Goal: Find contact information: Find contact information

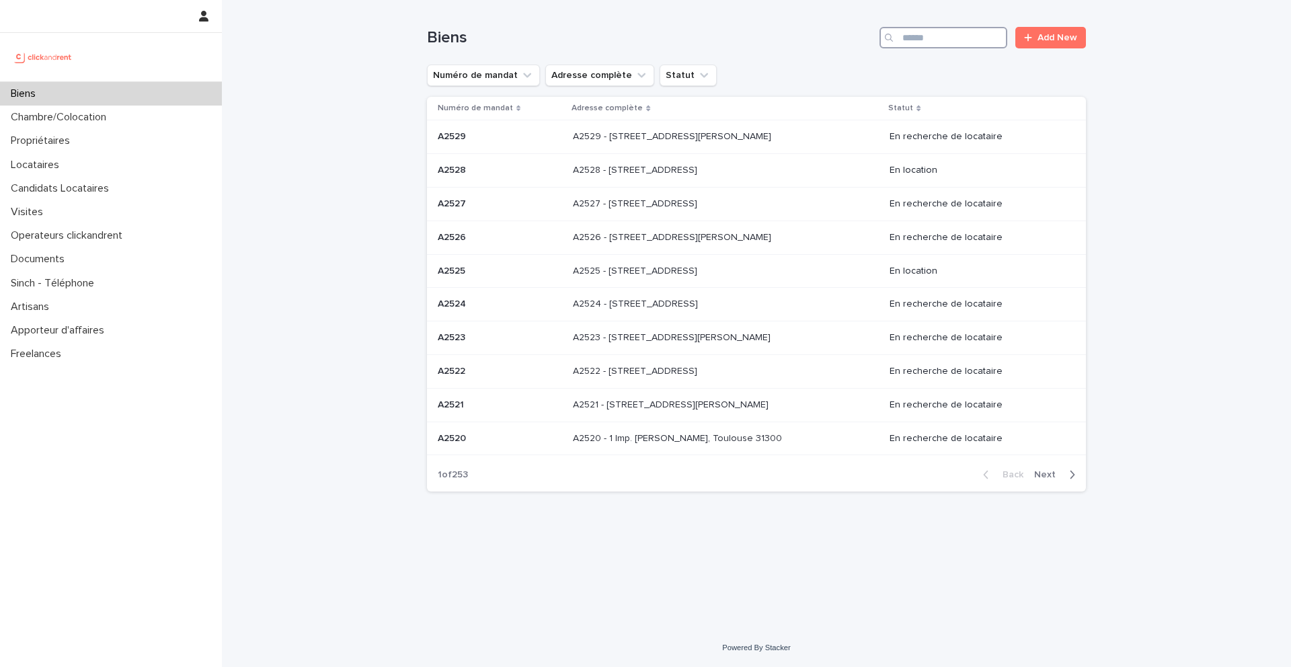
click at [932, 38] on input "Search" at bounding box center [943, 38] width 128 height 22
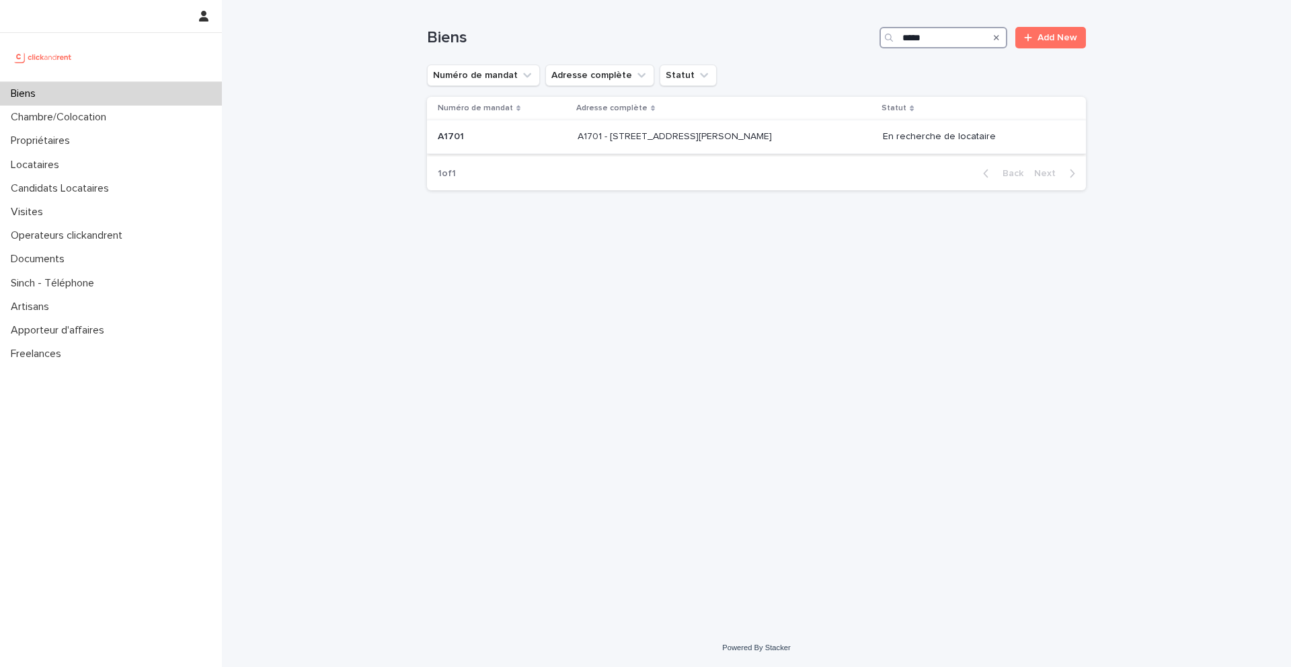
type input "*****"
click at [602, 136] on p "A1701 - 7 bis boulevard Georges Michel, Corbeil-Essonnes 91100" at bounding box center [676, 135] width 197 height 14
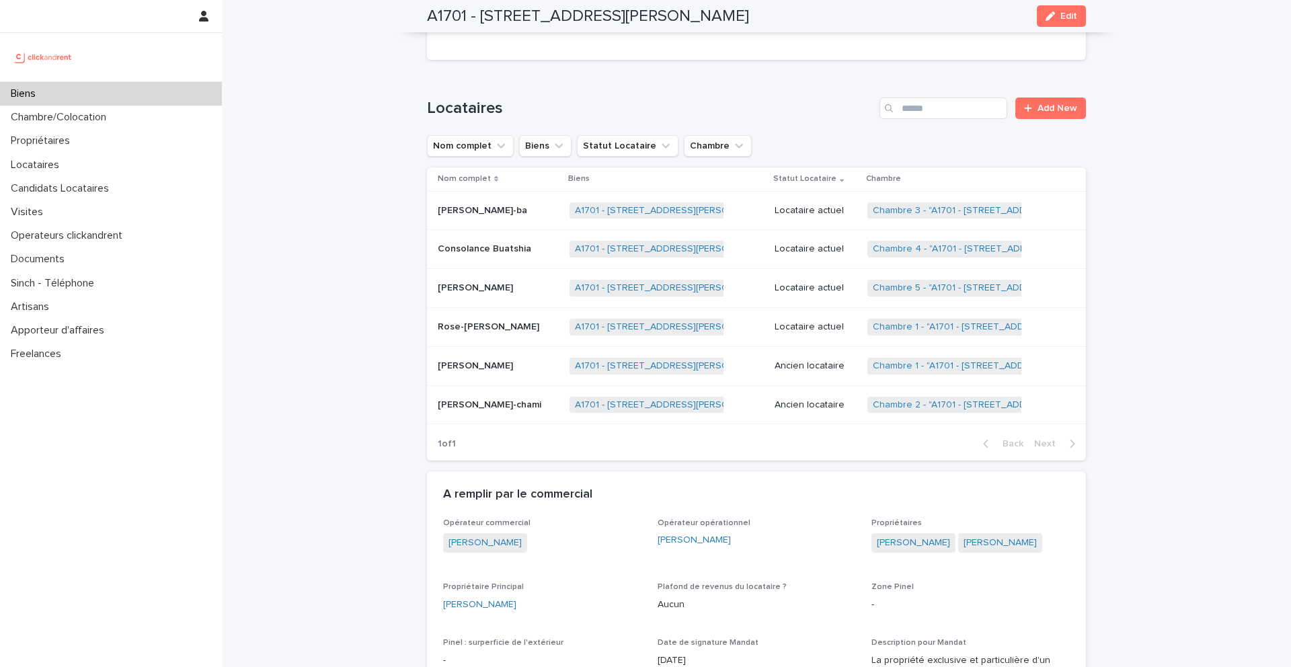
scroll to position [668, 0]
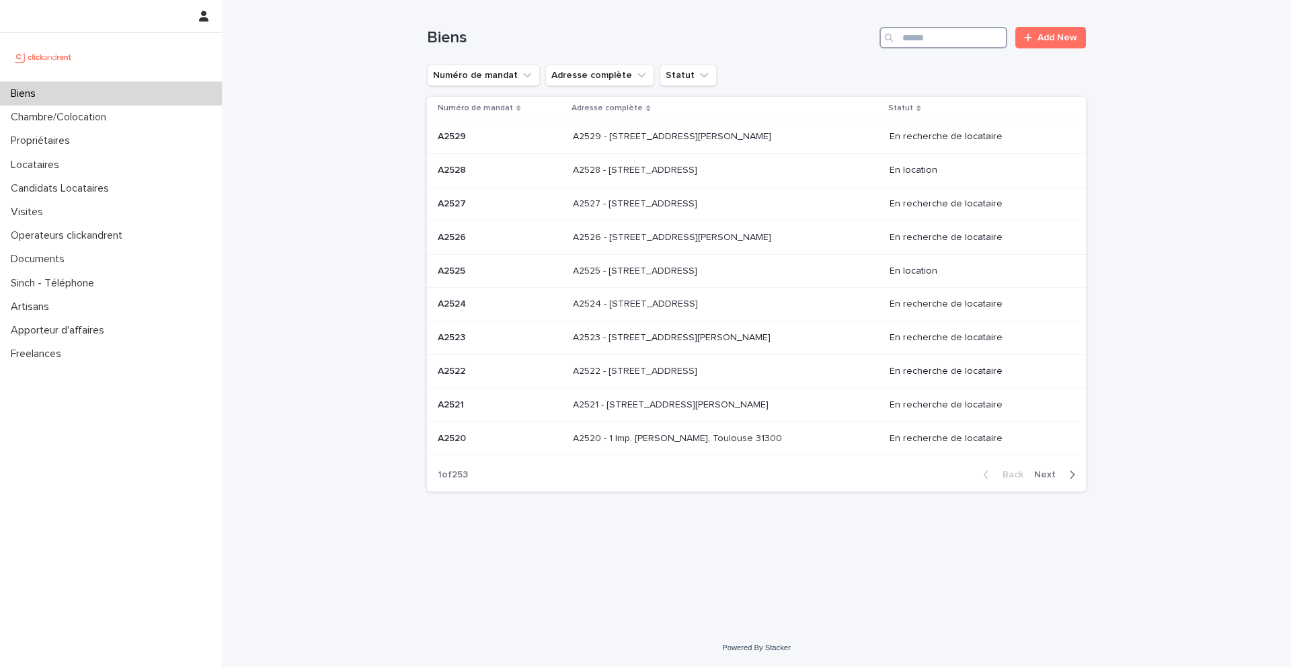
click at [937, 42] on input "Search" at bounding box center [943, 38] width 128 height 22
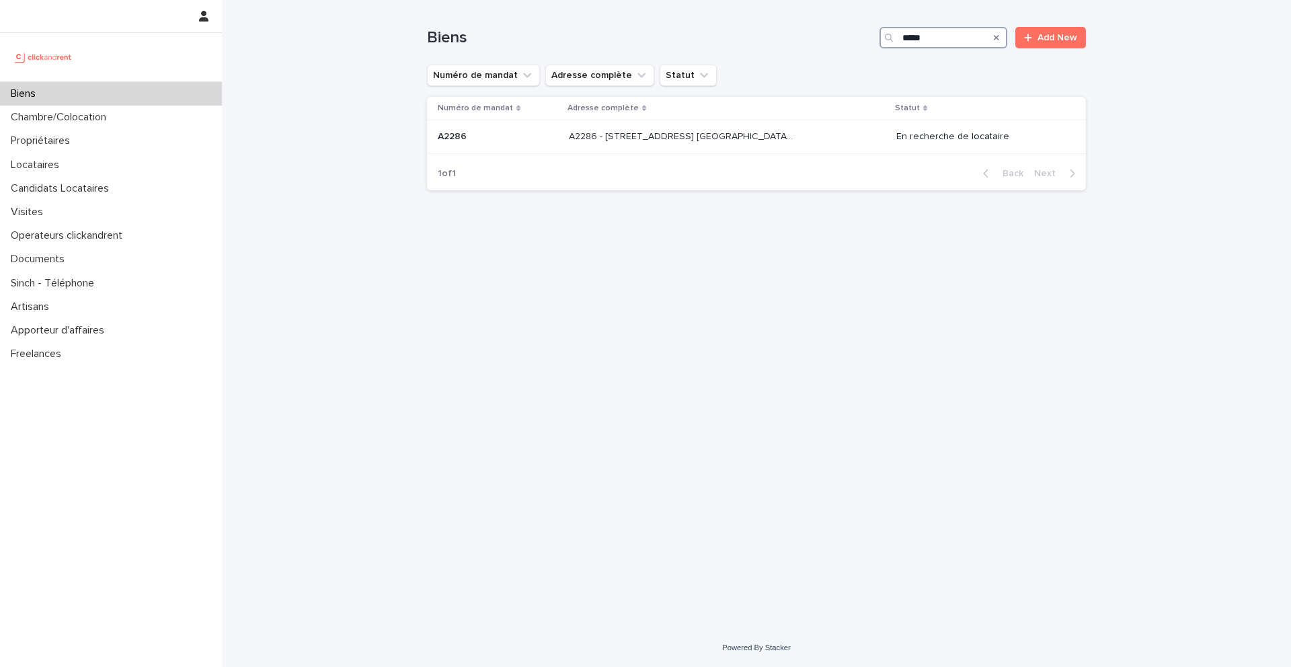
type input "*****"
click at [73, 161] on div "Locataires" at bounding box center [111, 165] width 222 height 24
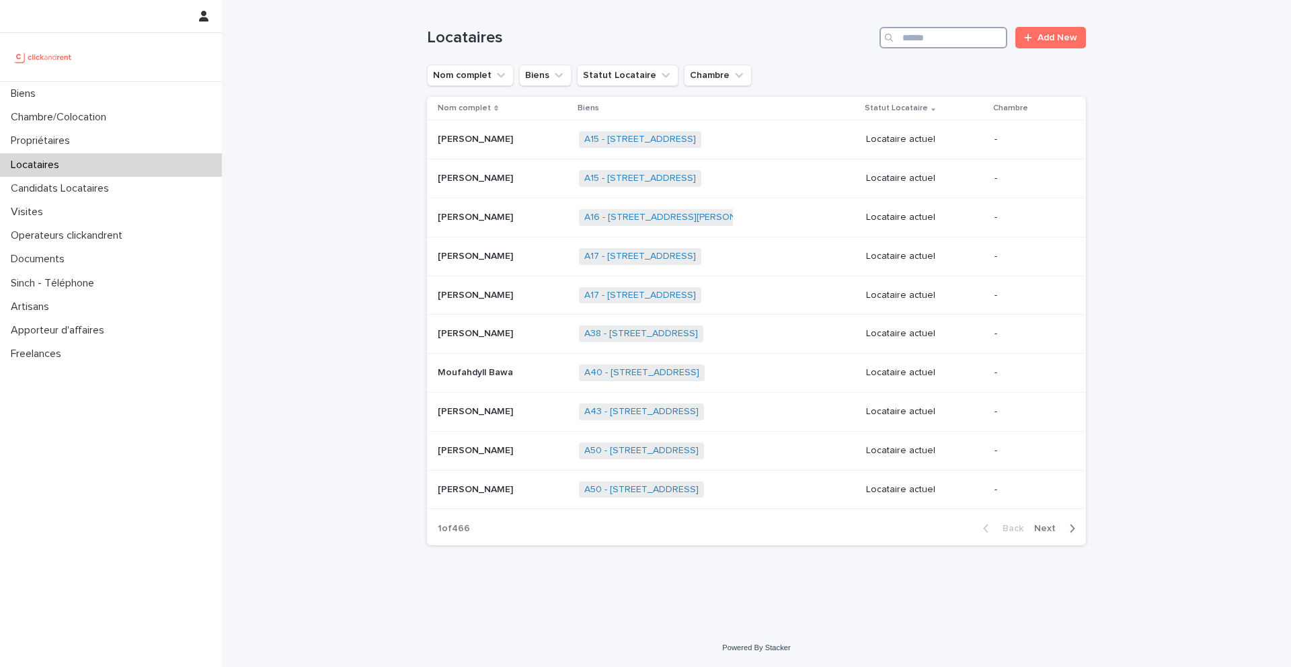
click at [932, 32] on input "Search" at bounding box center [943, 38] width 128 height 22
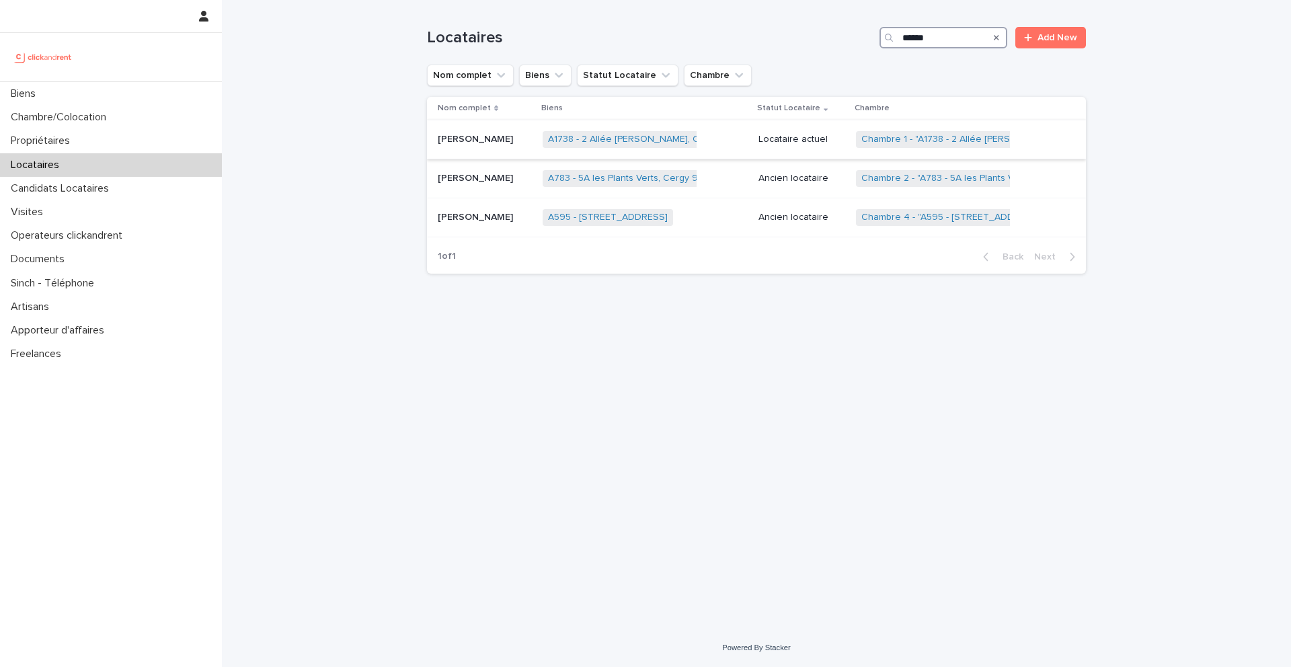
type input "******"
click at [462, 143] on p "Alizée Solé" at bounding box center [477, 138] width 78 height 14
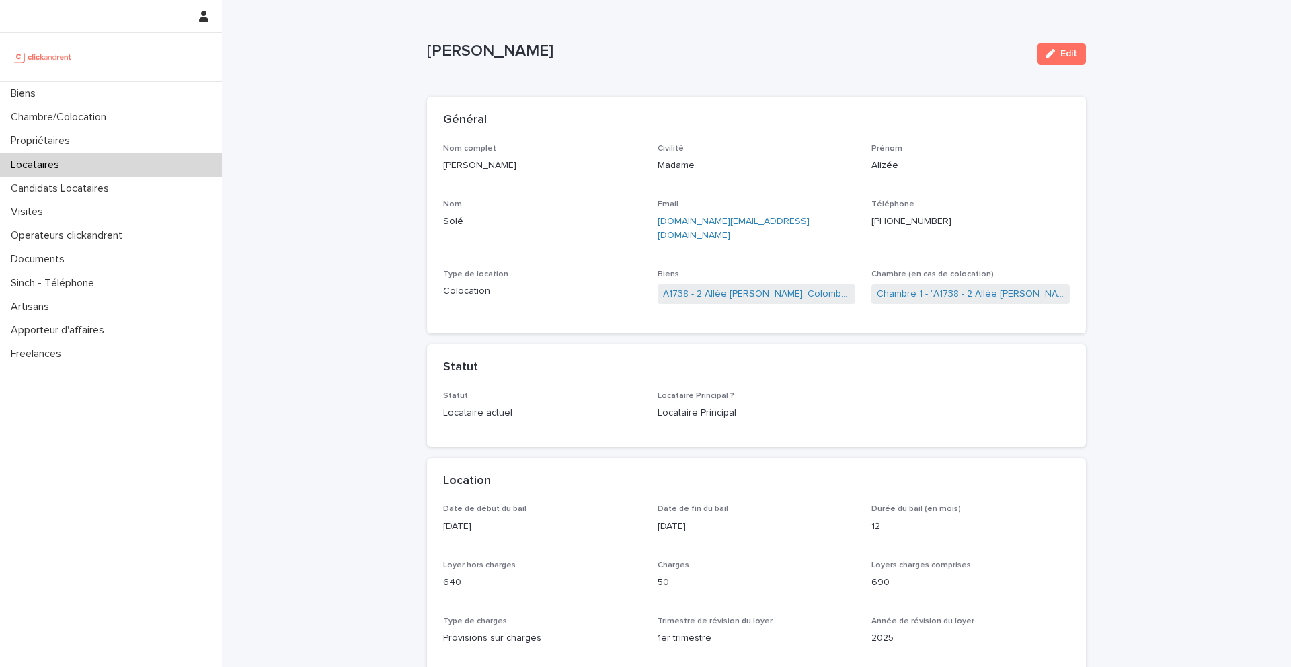
click at [912, 223] on ringoverc2c-number-84e06f14122c "+33651728411" at bounding box center [911, 220] width 80 height 9
click at [71, 89] on div "Biens" at bounding box center [111, 94] width 222 height 24
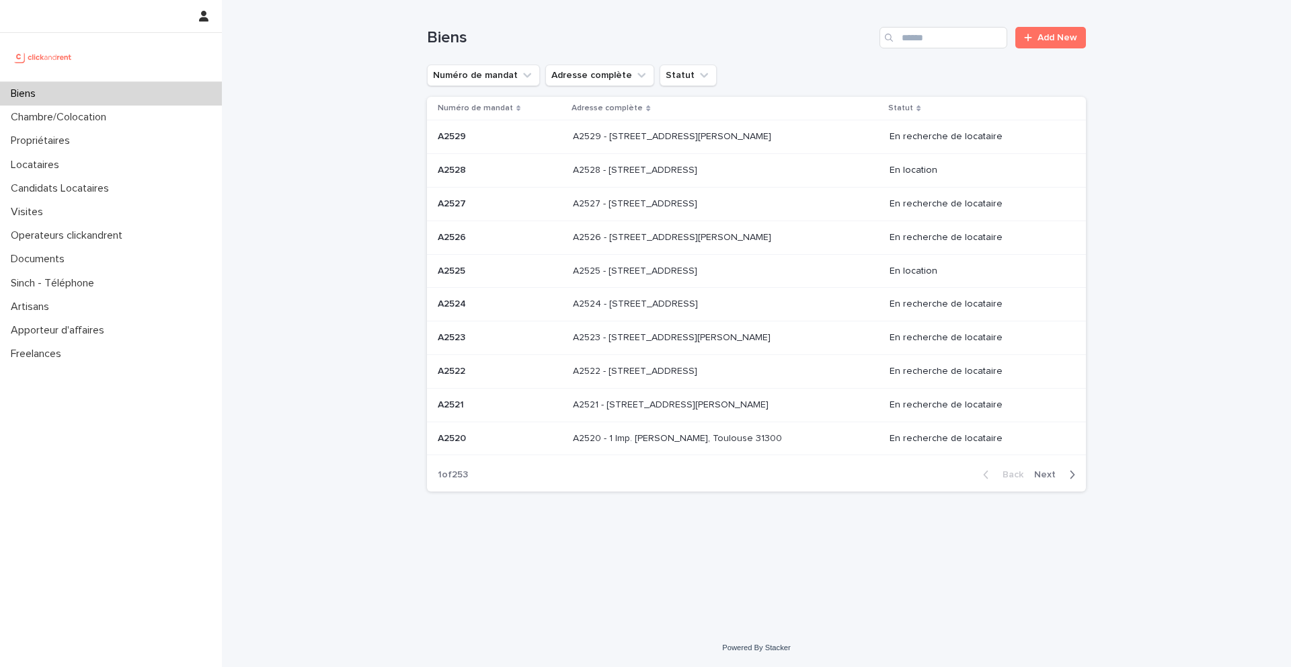
click at [955, 24] on div "Biens Add New" at bounding box center [756, 32] width 659 height 65
click at [959, 37] on input "Search" at bounding box center [943, 38] width 128 height 22
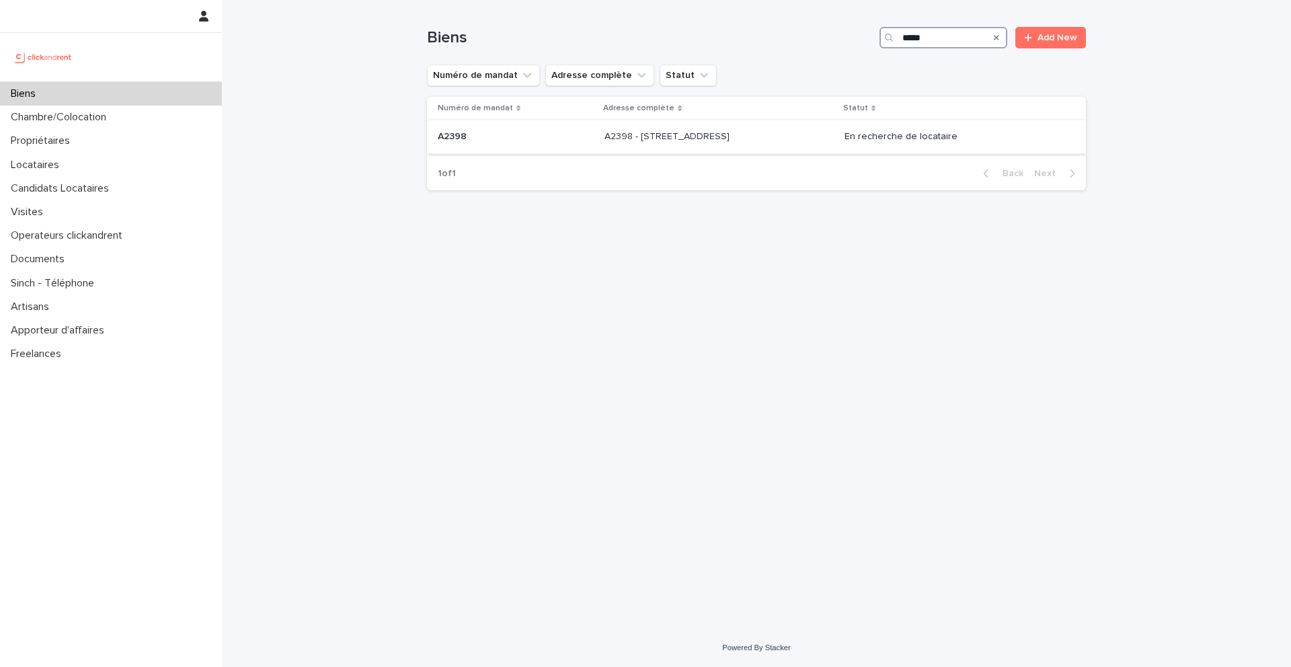
type input "*****"
click at [491, 143] on div "A2398 A2398" at bounding box center [516, 137] width 156 height 22
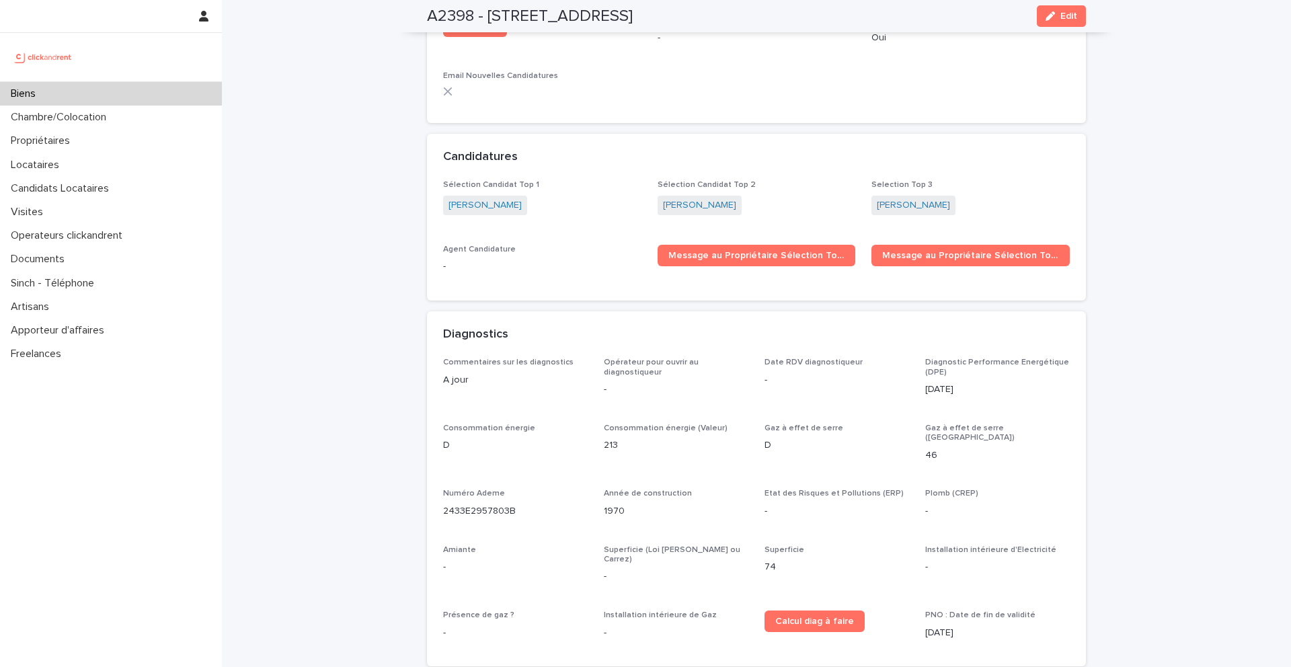
scroll to position [4658, 0]
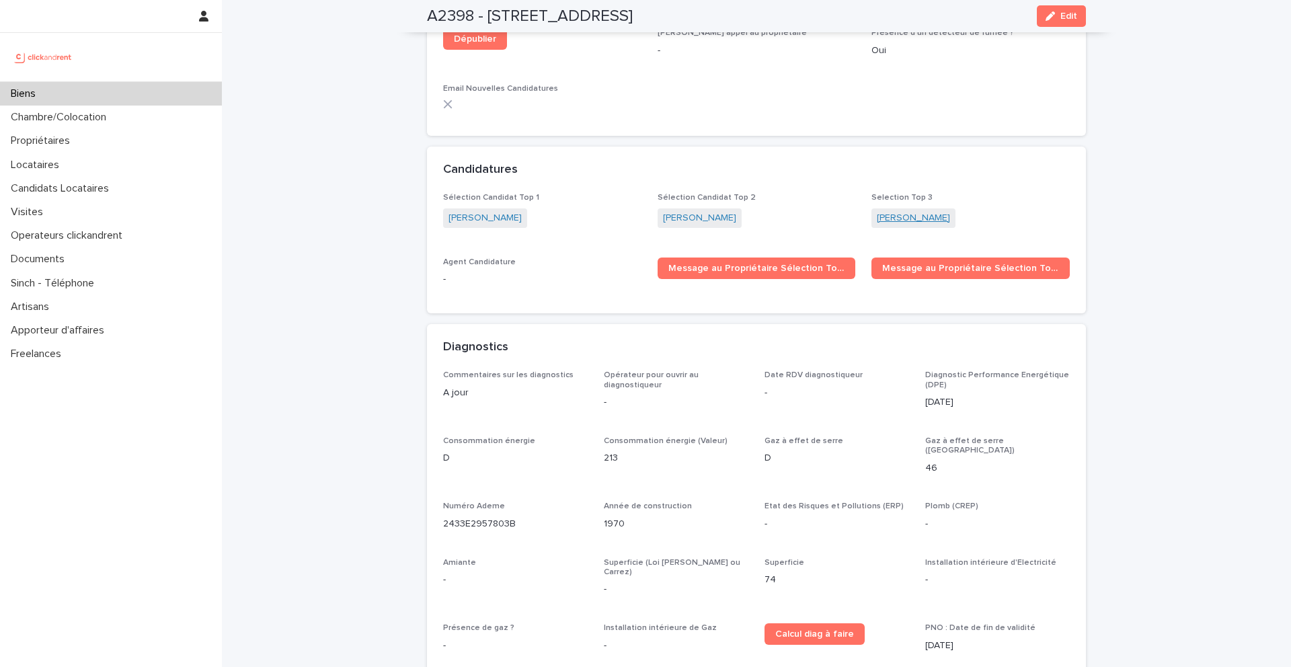
click at [902, 213] on link "Oriana Bouron" at bounding box center [913, 218] width 73 height 14
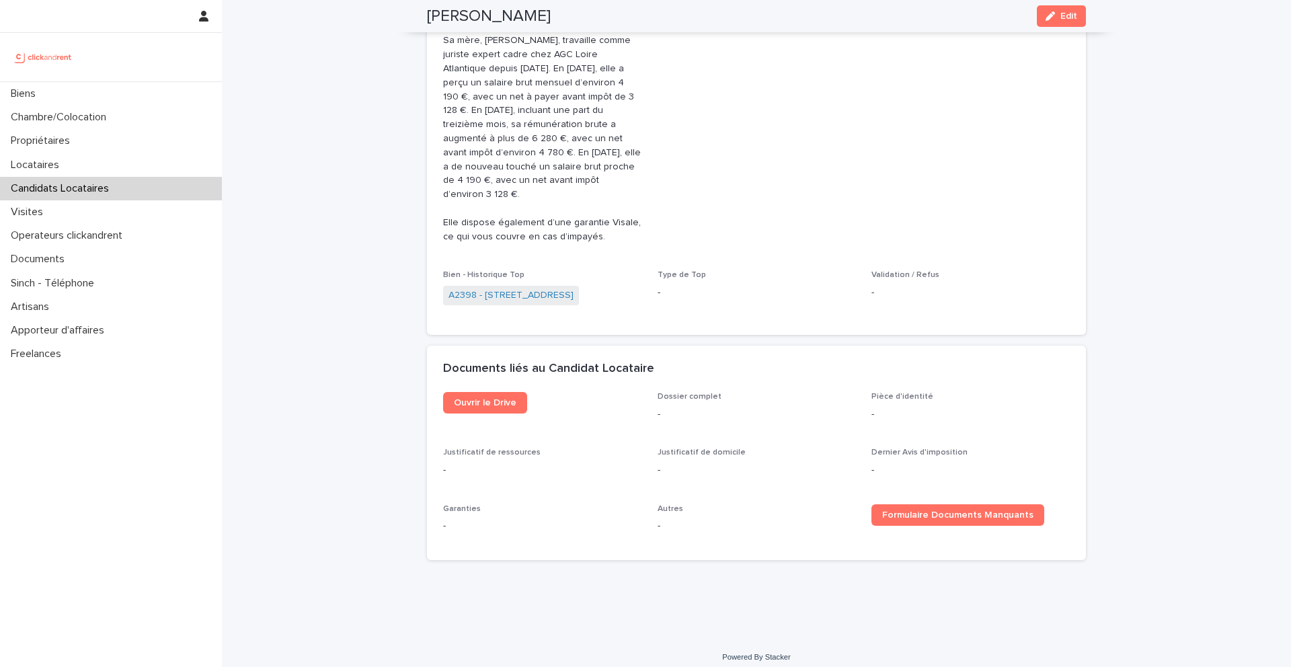
scroll to position [607, 0]
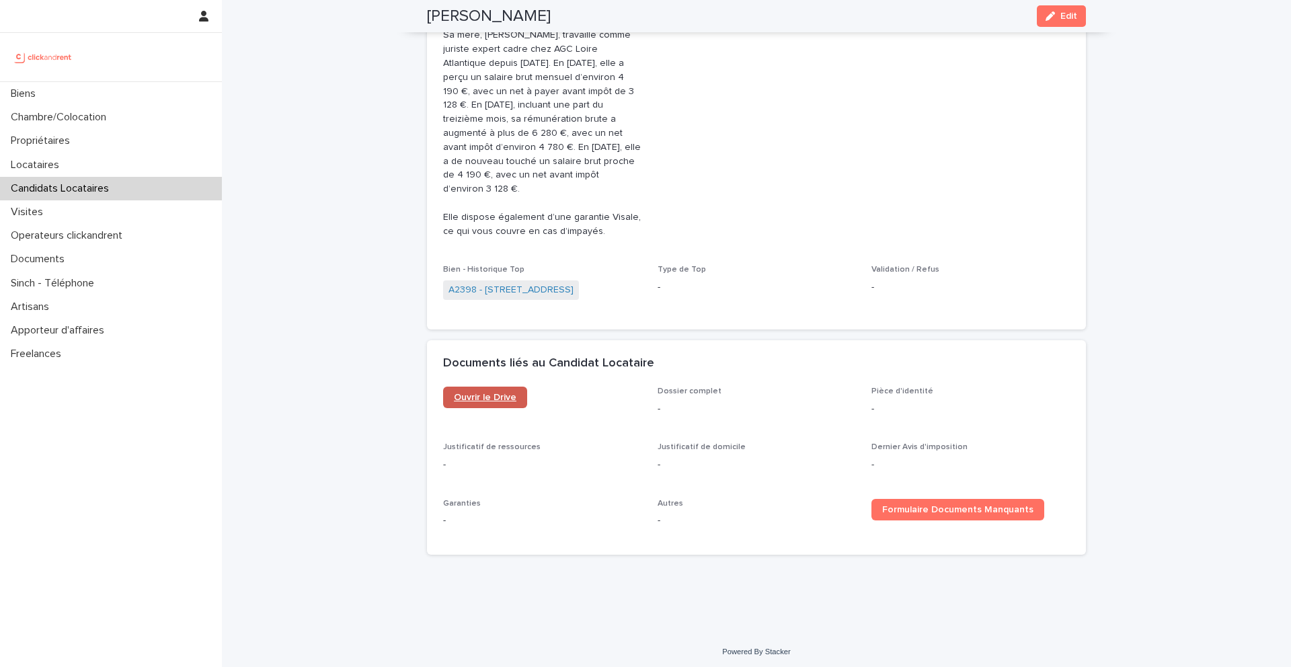
click at [509, 400] on span "Ouvrir le Drive" at bounding box center [485, 397] width 63 height 9
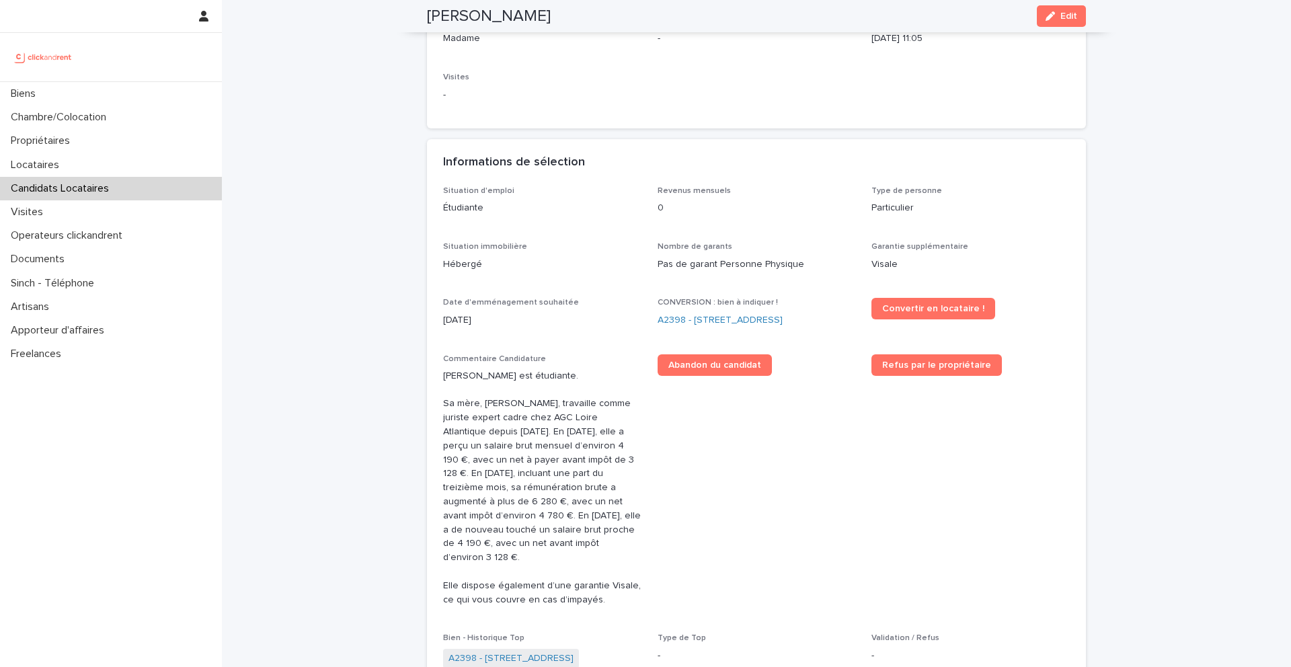
scroll to position [201, 0]
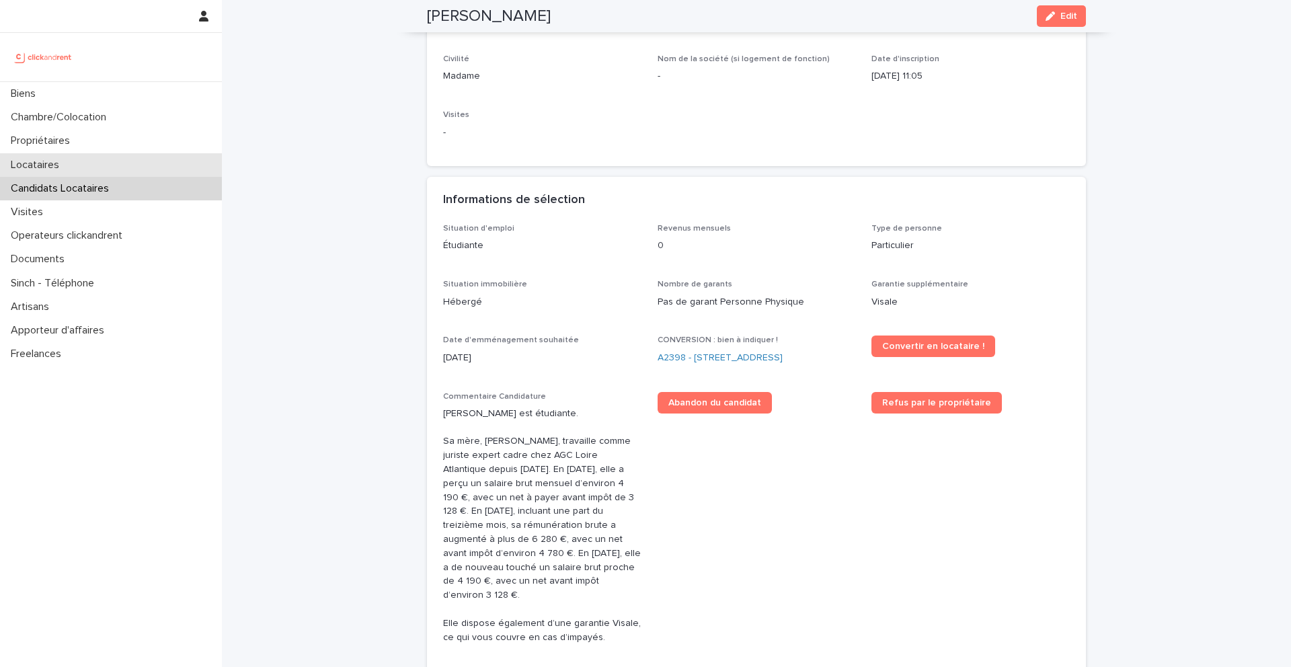
click at [79, 161] on div "Locataires" at bounding box center [111, 165] width 222 height 24
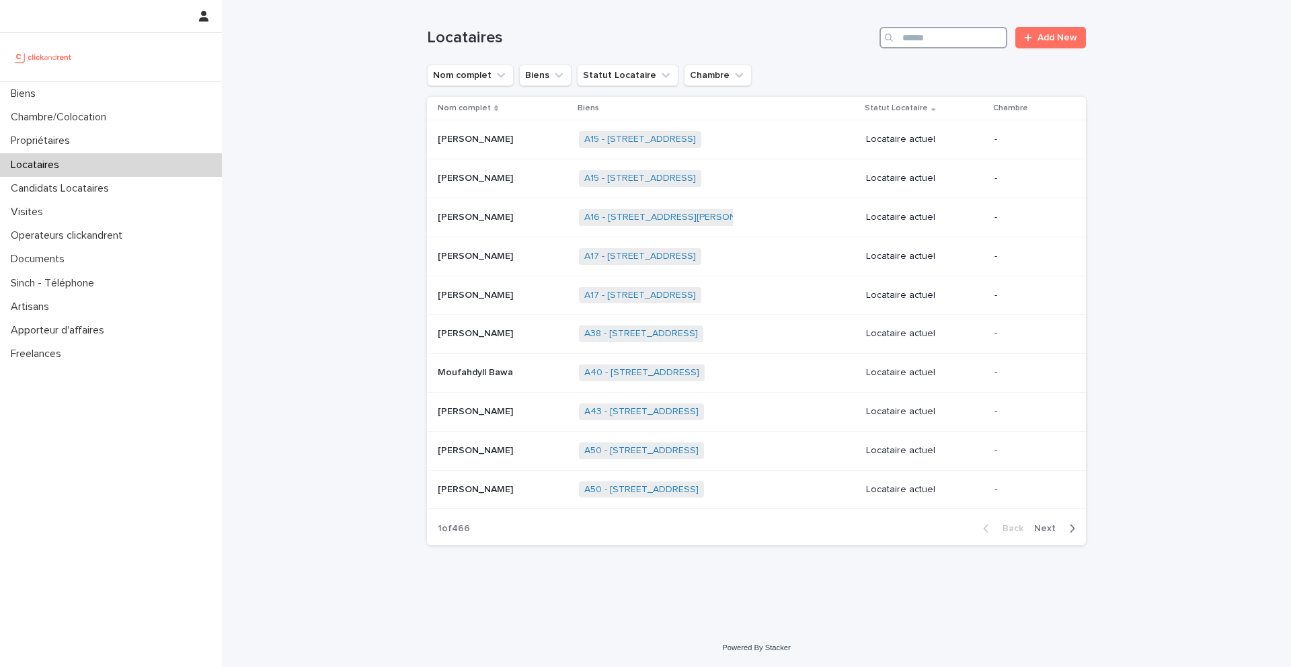
click at [964, 34] on input "Search" at bounding box center [943, 38] width 128 height 22
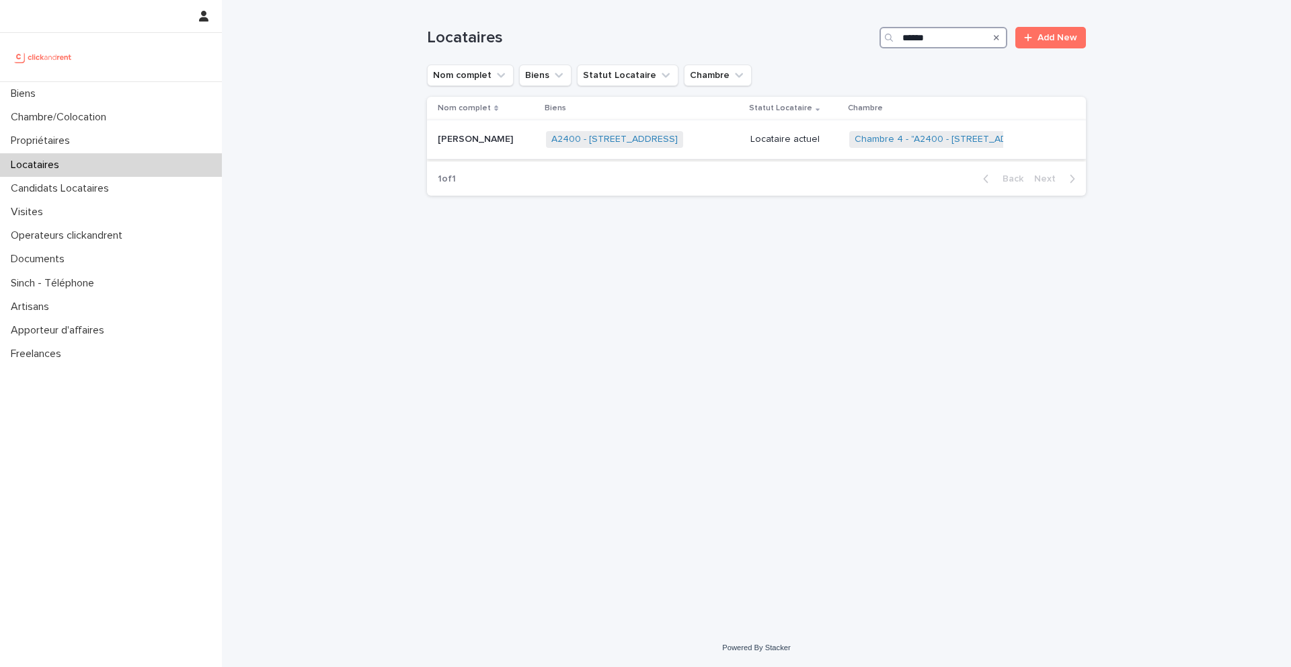
type input "******"
click at [516, 140] on p "[PERSON_NAME]" at bounding box center [477, 138] width 78 height 14
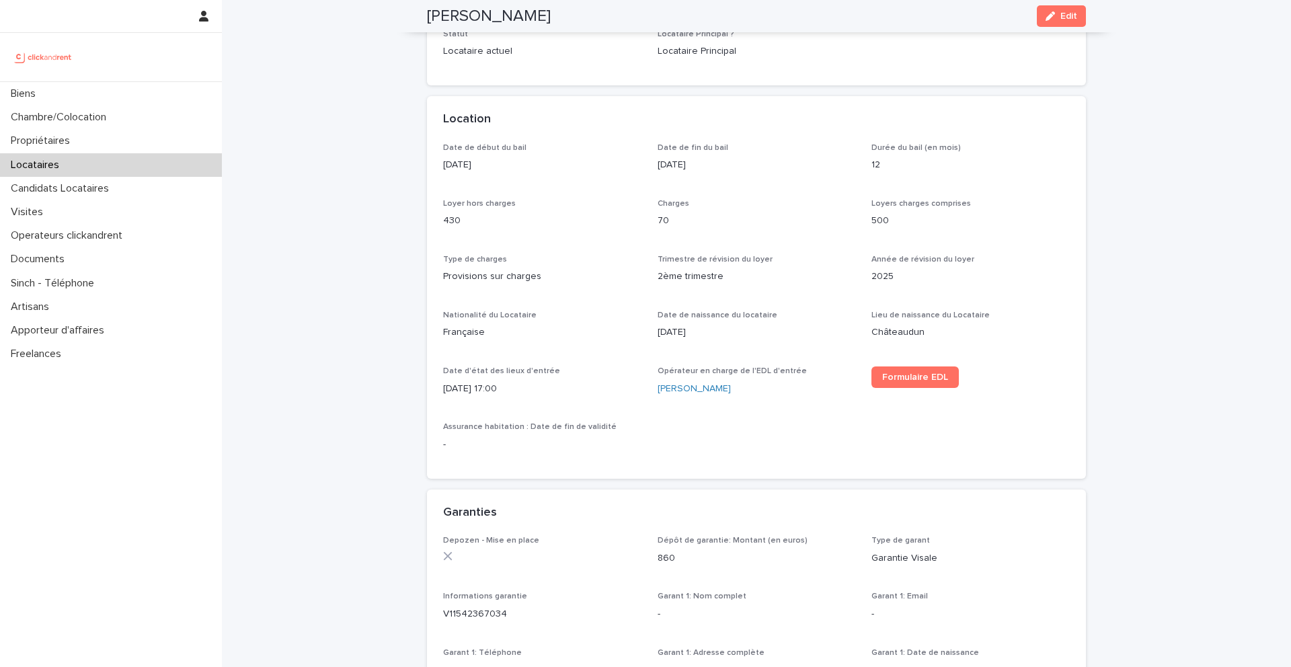
scroll to position [348, 0]
click at [688, 391] on link "[PERSON_NAME]" at bounding box center [694, 388] width 73 height 14
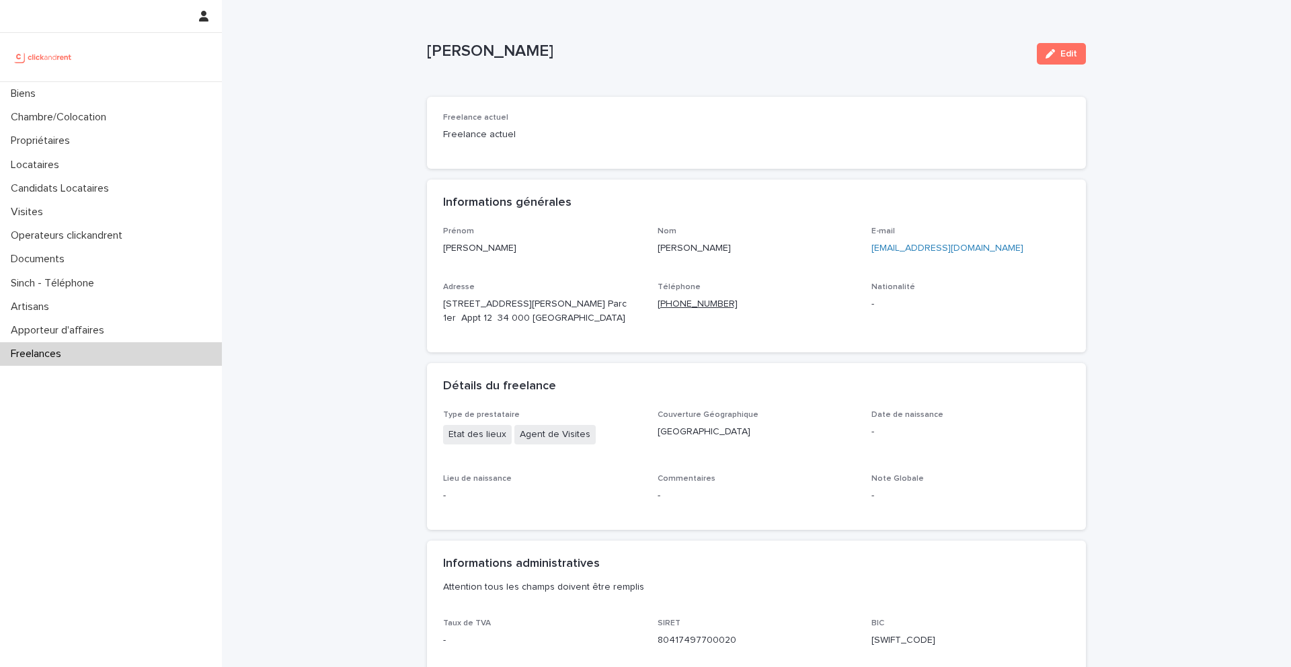
click at [696, 306] on ringoverc2c-number-84e06f14122c "+33616681459" at bounding box center [698, 303] width 80 height 9
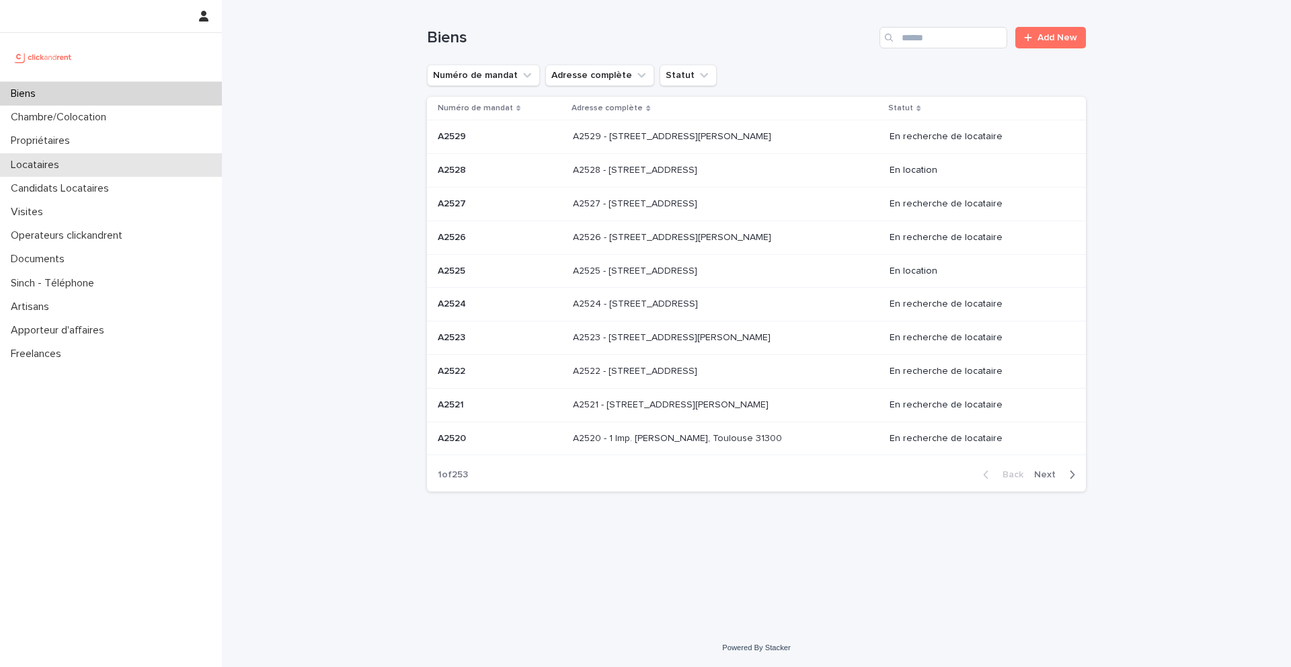
click at [94, 164] on div "Locataires" at bounding box center [111, 165] width 222 height 24
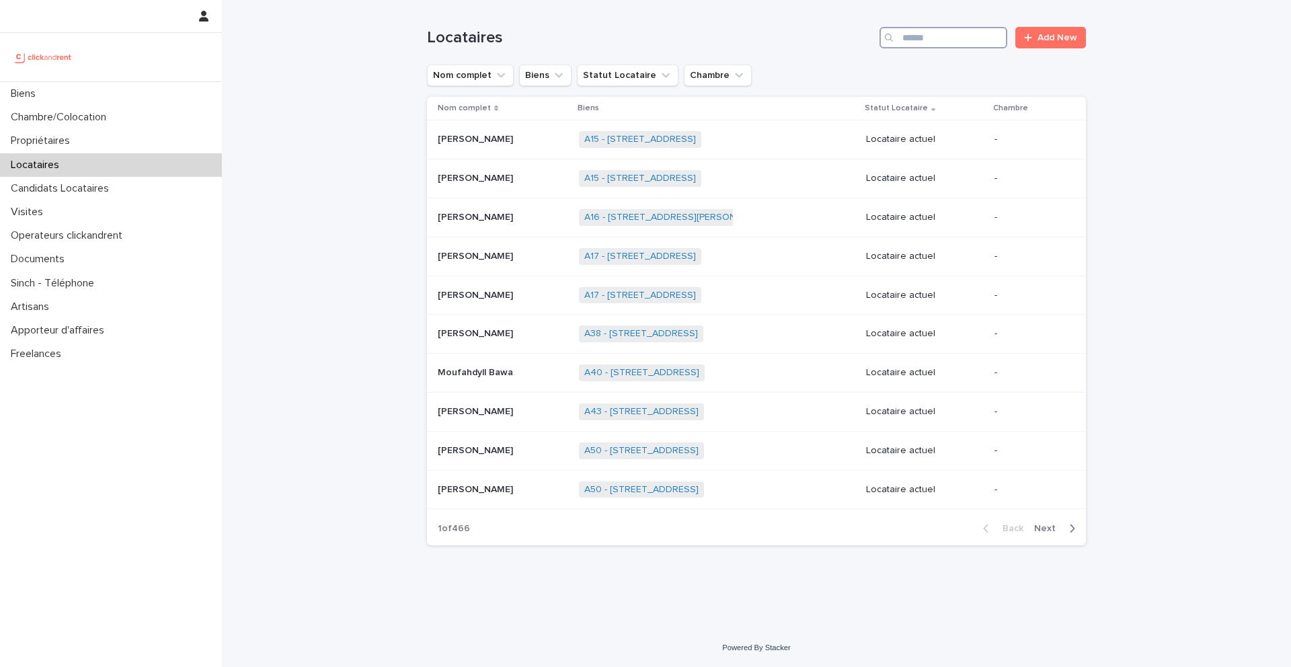
click at [981, 35] on input "Search" at bounding box center [943, 38] width 128 height 22
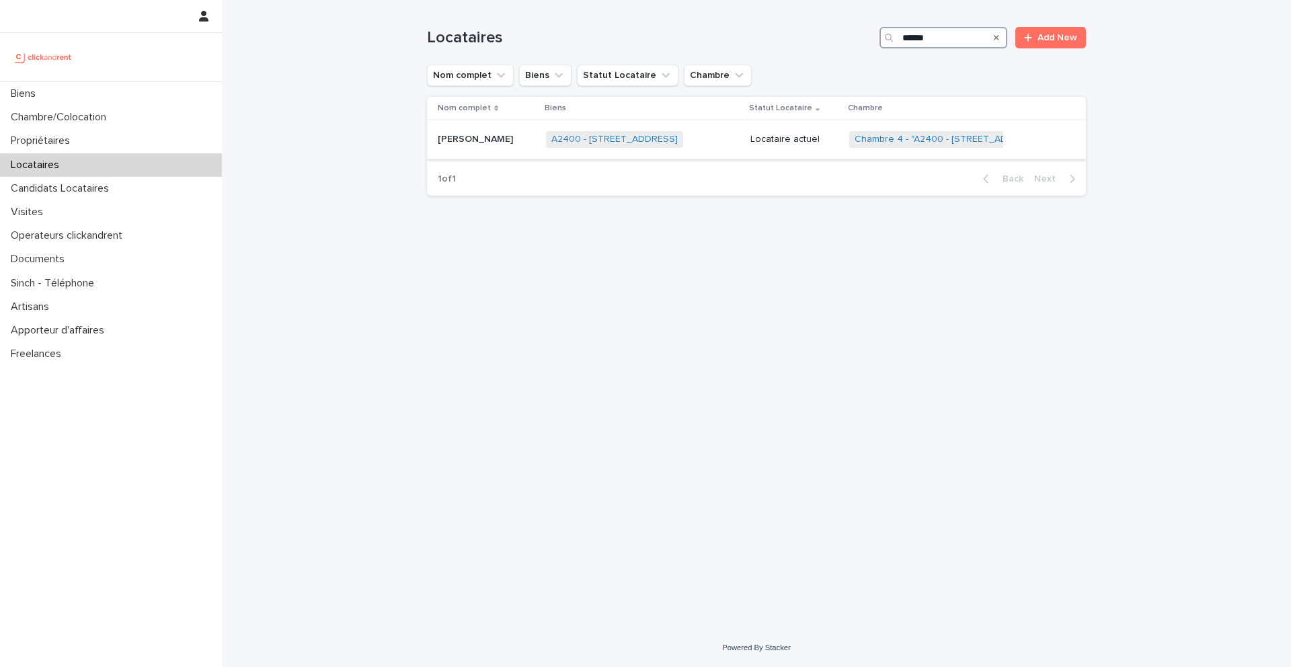
type input "******"
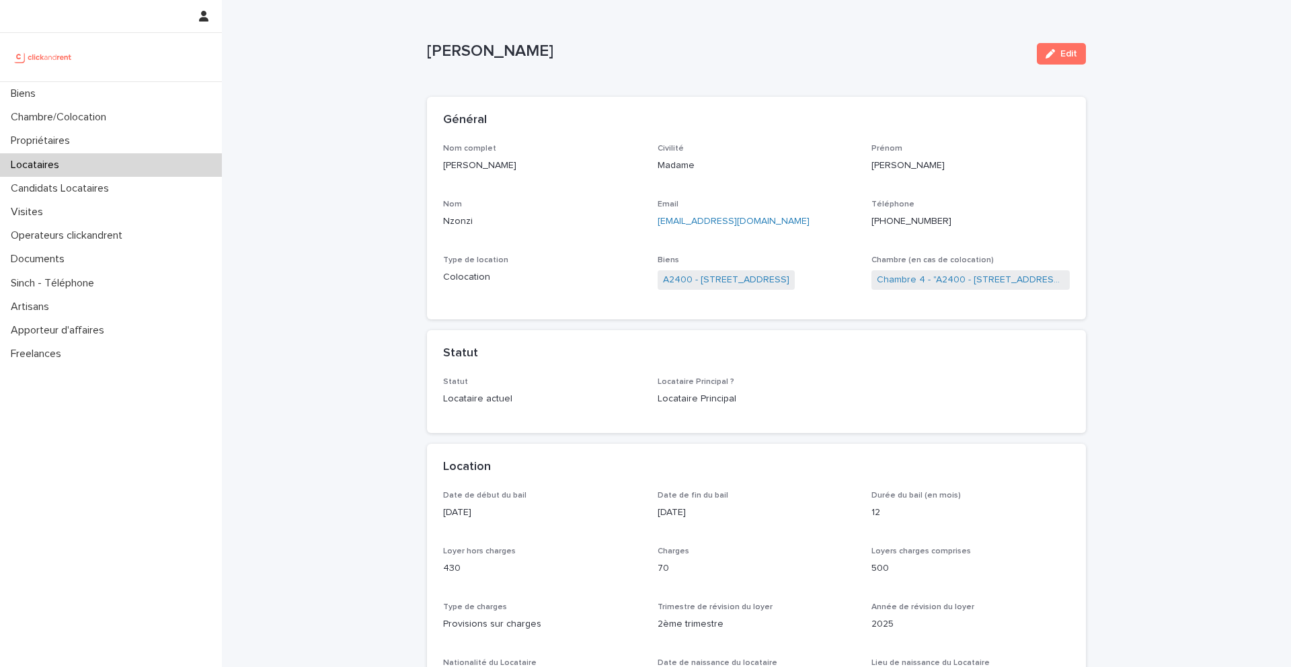
click at [912, 225] on ringoverc2c-number-84e06f14122c "[PHONE_NUMBER]" at bounding box center [911, 220] width 80 height 9
drag, startPoint x: 805, startPoint y: 226, endPoint x: 656, endPoint y: 224, distance: 149.3
click at [656, 224] on div "Nom complet [PERSON_NAME] Civilité Madame Prénom [PERSON_NAME] Email [EMAIL_ADD…" at bounding box center [756, 224] width 627 height 160
copy link "[EMAIL_ADDRESS][DOMAIN_NAME]"
